Goal: Check status: Check status

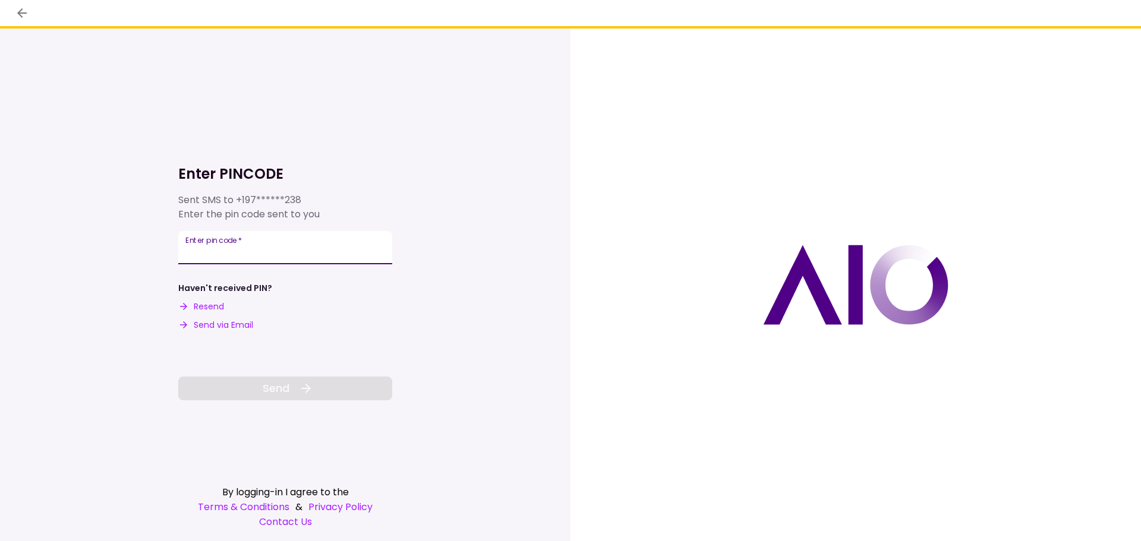
click at [213, 250] on input "Enter pin code   *" at bounding box center [285, 247] width 214 height 33
click at [222, 251] on input "Enter pin code   *" at bounding box center [285, 245] width 214 height 33
type input "******"
click at [270, 384] on span "Send" at bounding box center [276, 388] width 27 height 16
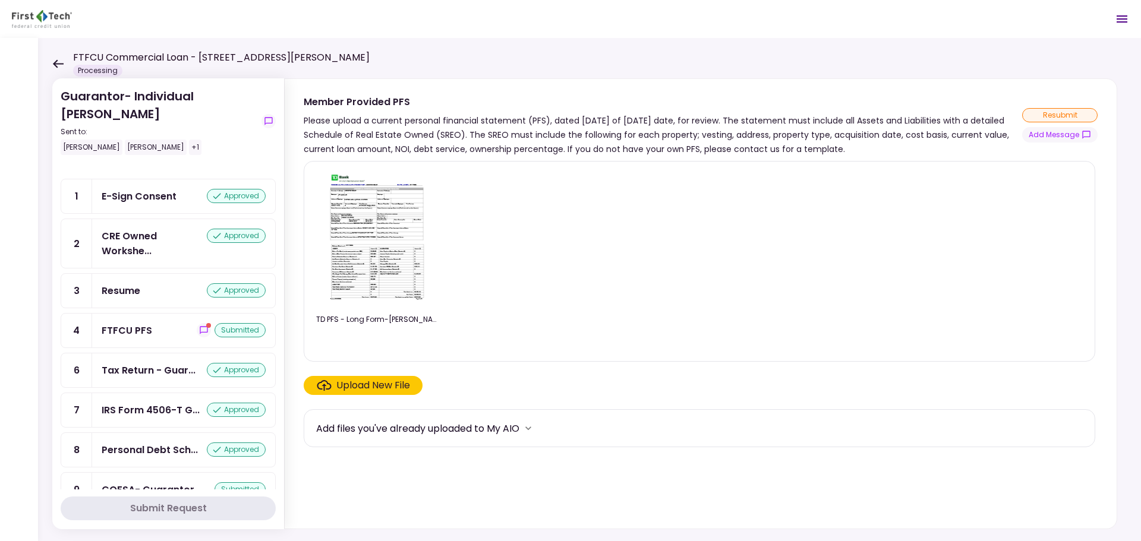
scroll to position [119, 0]
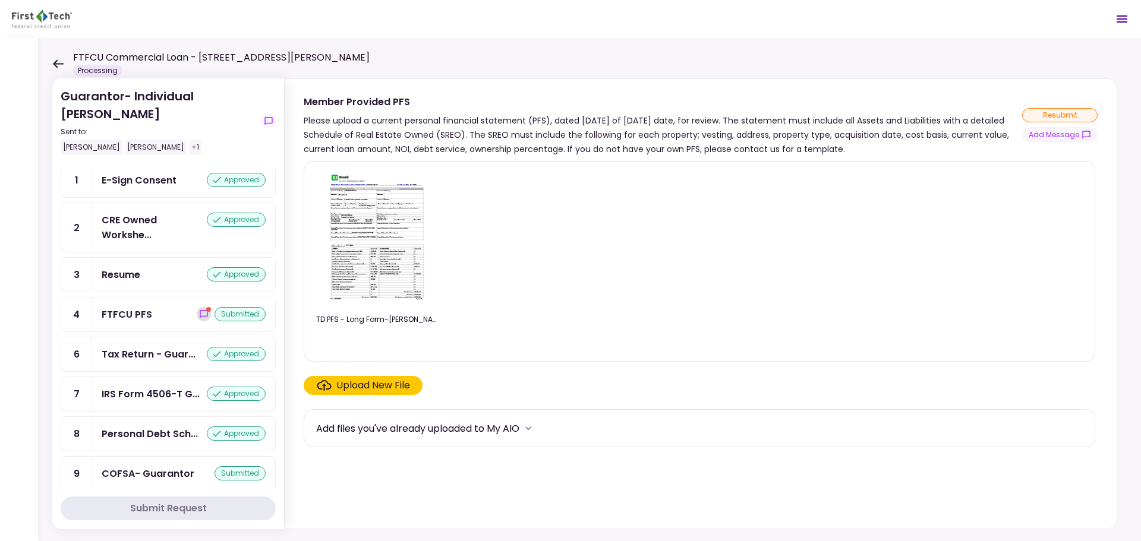
click at [199, 312] on icon "show-messages" at bounding box center [204, 315] width 10 height 10
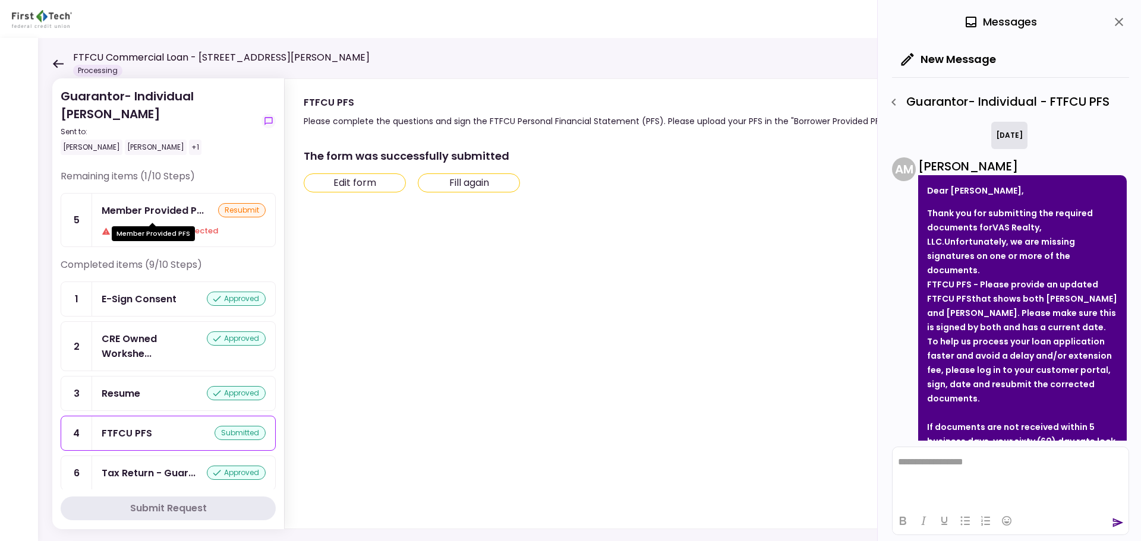
click at [165, 216] on div "Member Provided P..." at bounding box center [153, 210] width 102 height 15
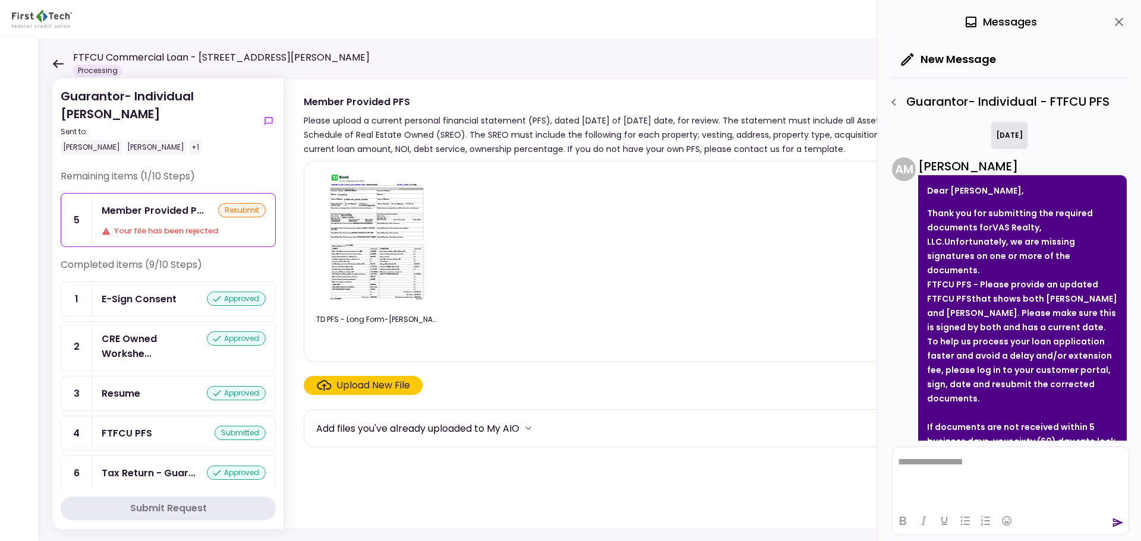
click at [135, 427] on div "FTFCU PFS" at bounding box center [127, 433] width 51 height 15
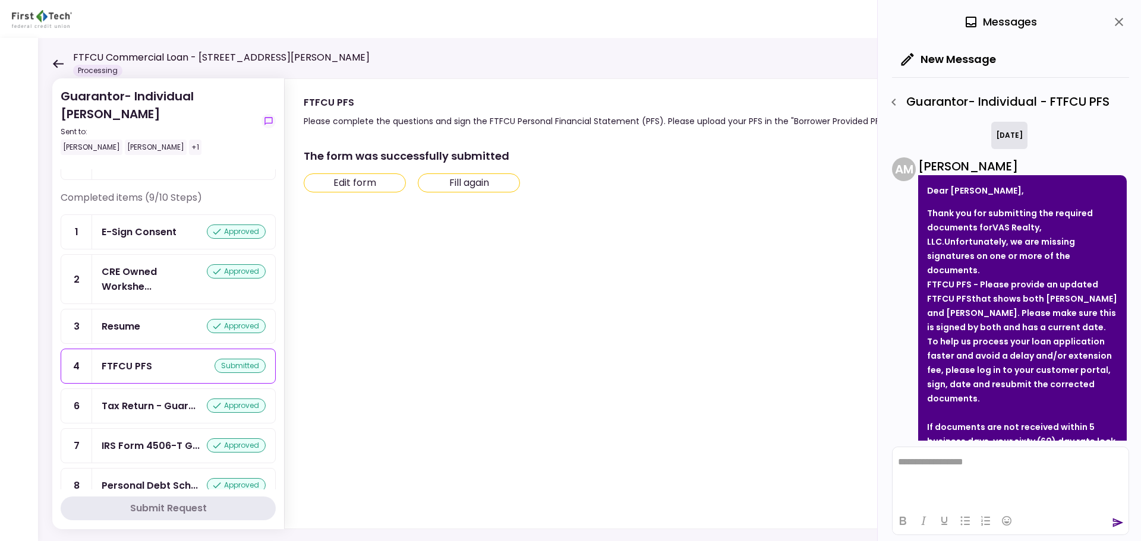
scroll to position [171, 0]
